Goal: Find specific page/section: Find specific page/section

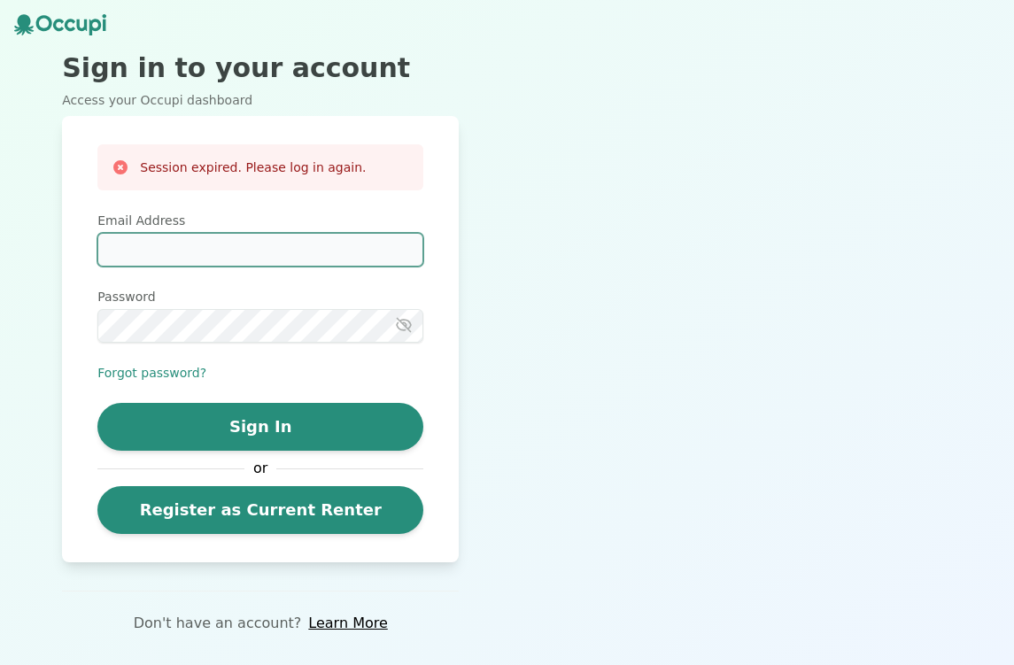
click at [356, 248] on input "Email Address" at bounding box center [260, 250] width 326 height 34
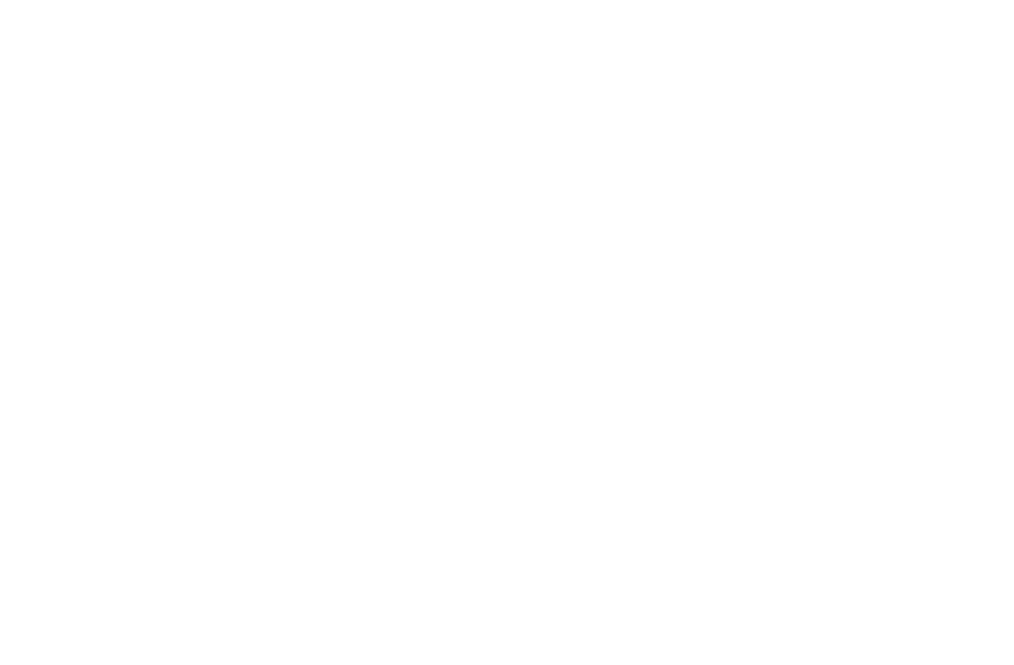
click at [390, 7] on html at bounding box center [507, 3] width 1014 height 7
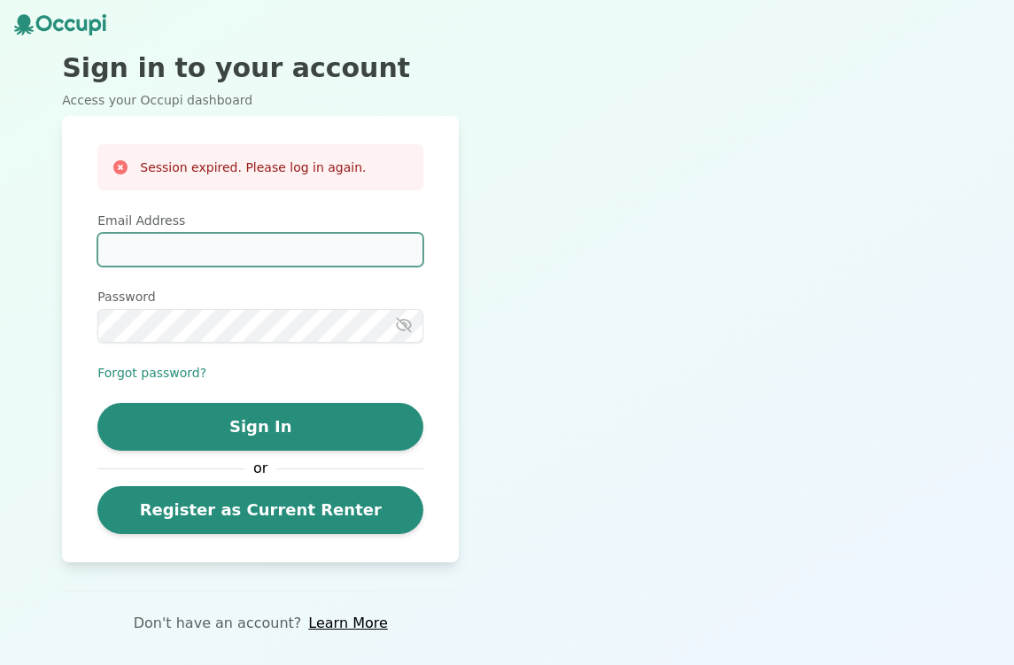
click at [299, 258] on input "Email Address" at bounding box center [260, 250] width 326 height 34
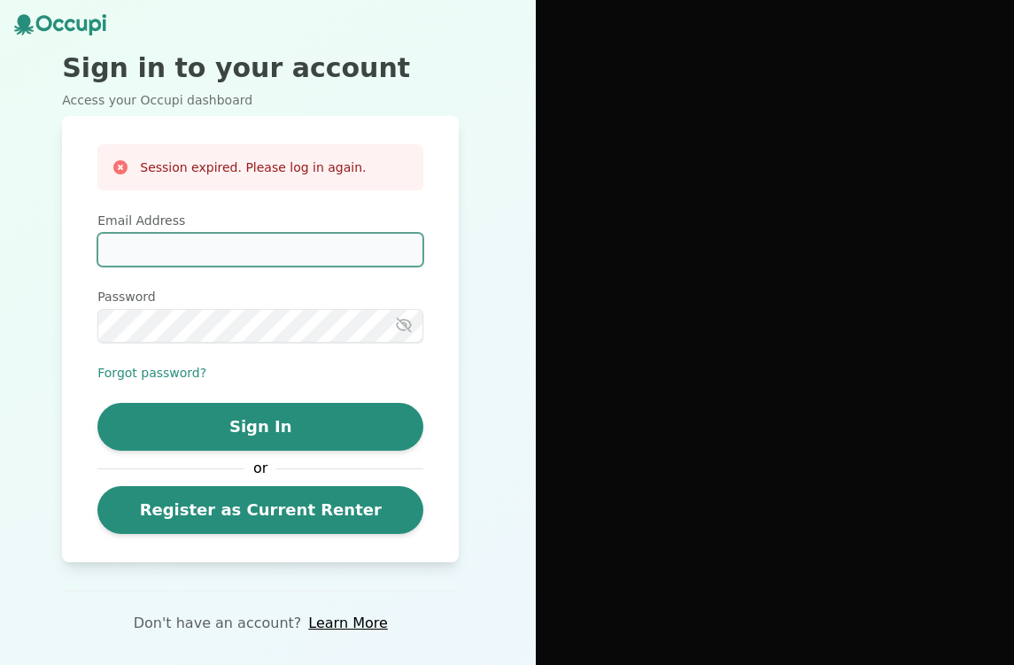
type input "**********"
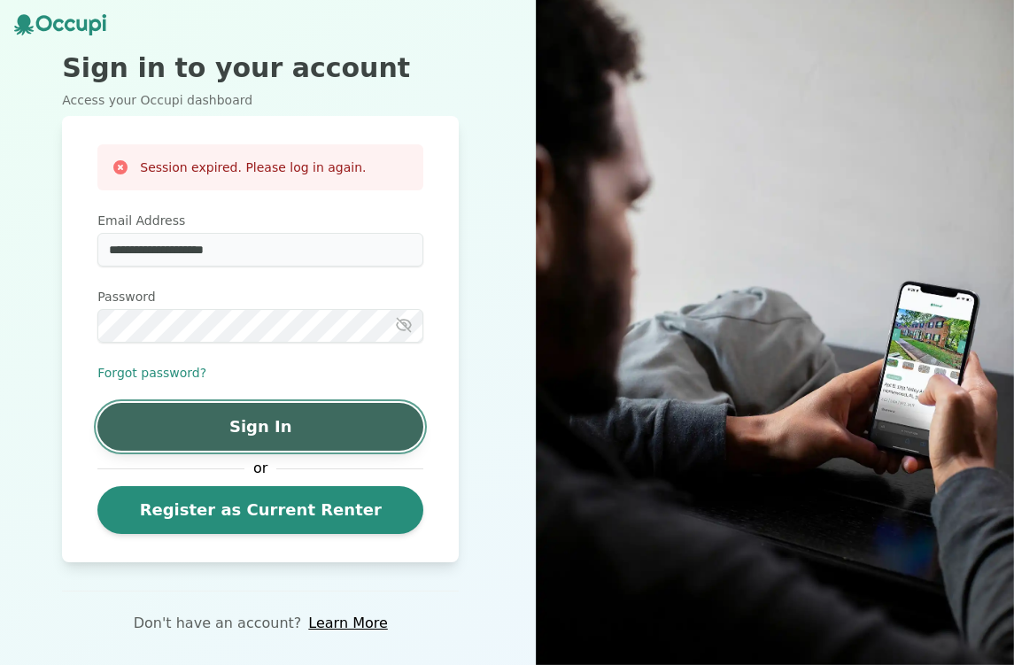
click at [291, 430] on button "Sign In" at bounding box center [260, 427] width 326 height 48
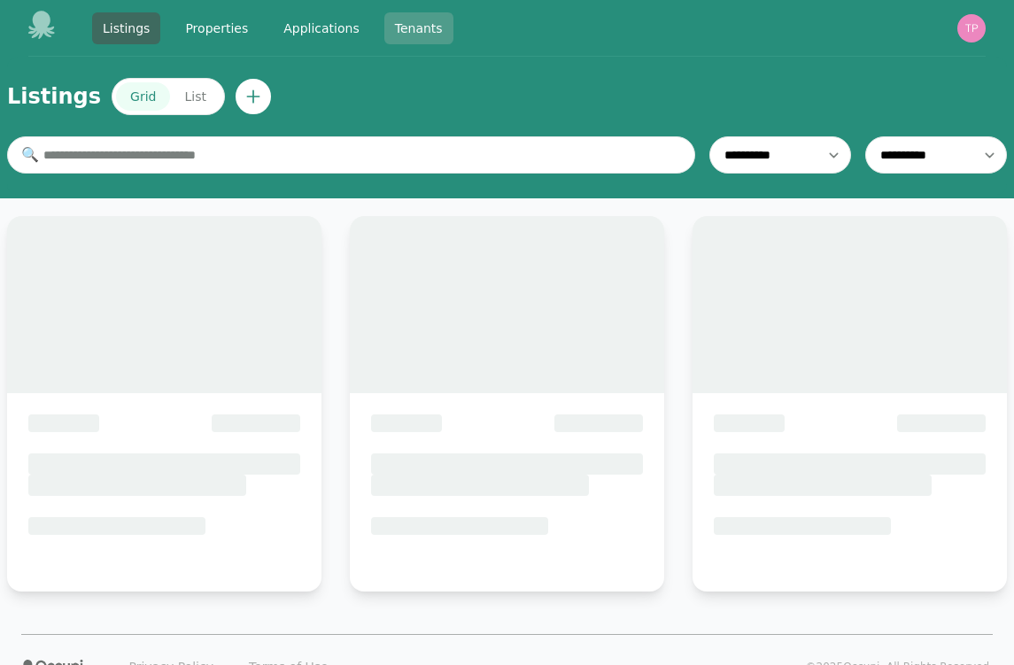
click at [413, 28] on link "Tenants" at bounding box center [418, 28] width 69 height 32
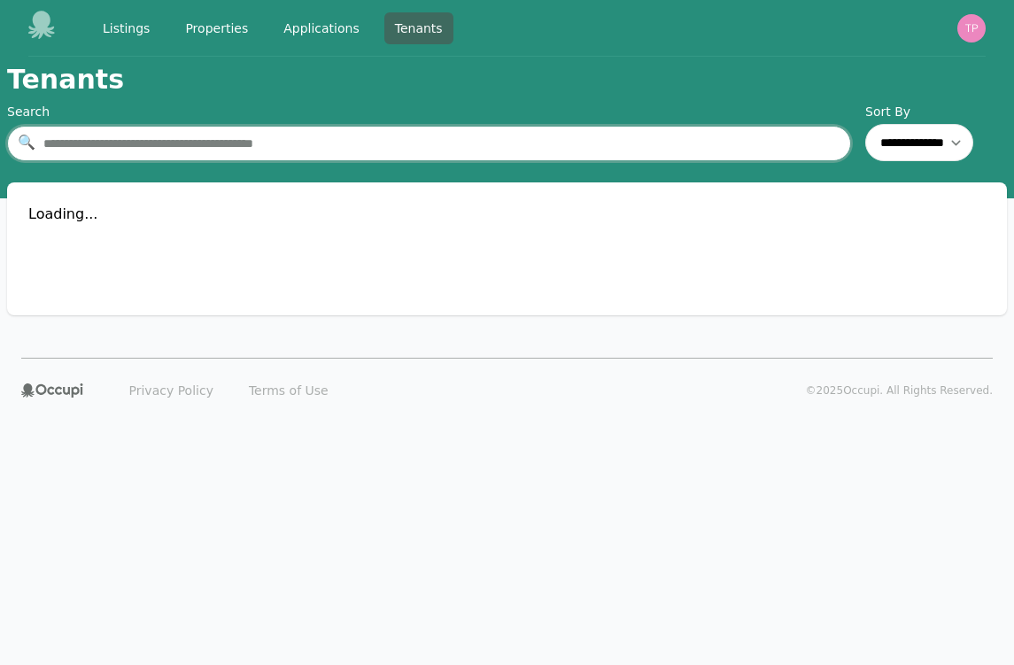
click at [414, 145] on input "text" at bounding box center [429, 143] width 844 height 35
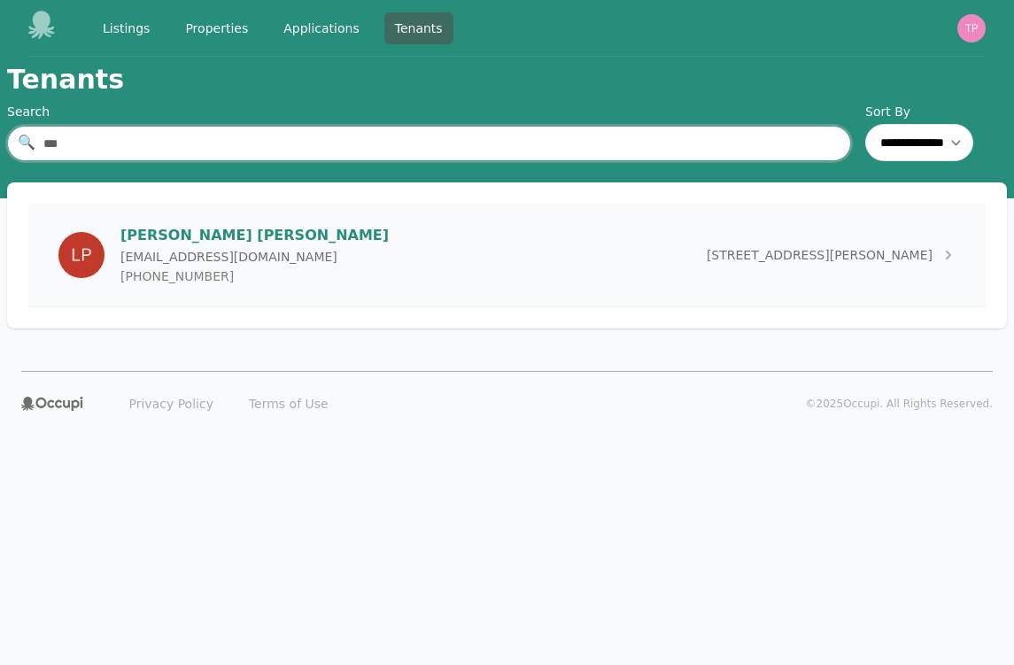
type input "***"
click at [238, 241] on p "[PERSON_NAME]" at bounding box center [254, 235] width 268 height 21
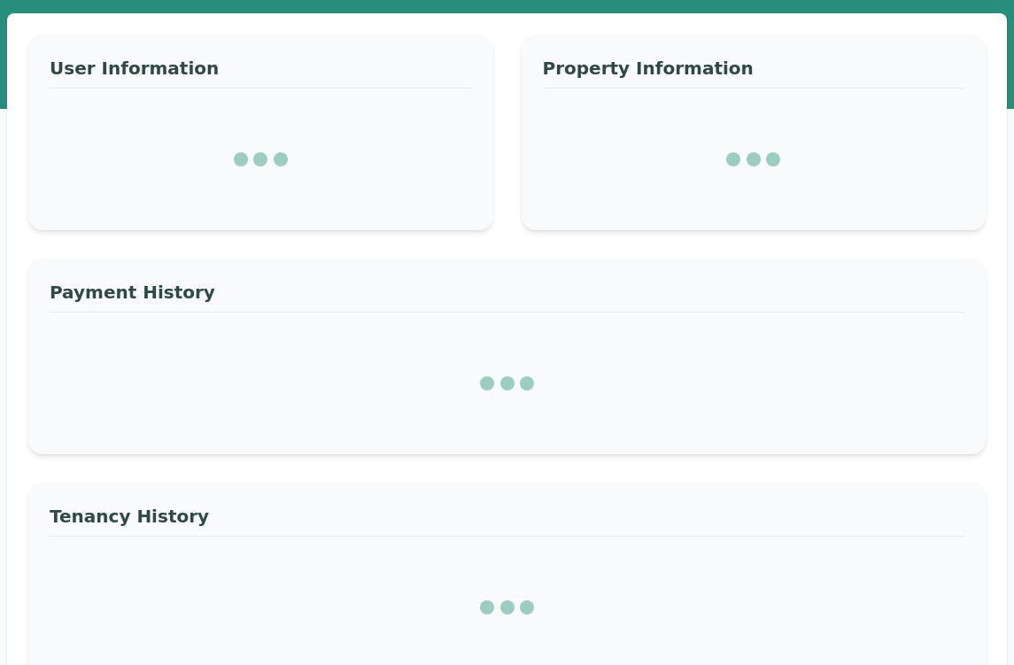
scroll to position [90, 0]
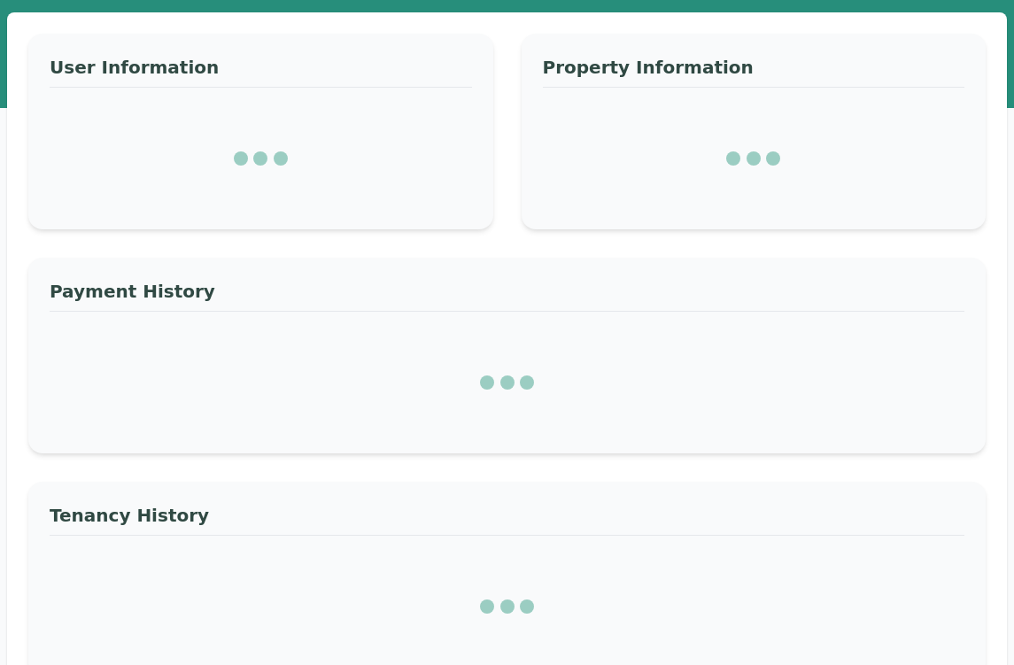
select select "*"
